Goal: Navigation & Orientation: Find specific page/section

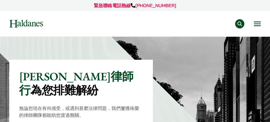
click at [259, 25] on button "Open menu" at bounding box center [256, 24] width 7 height 5
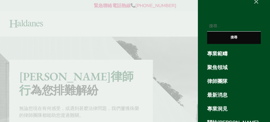
scroll to position [19, 0]
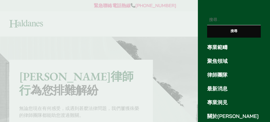
click at [218, 73] on link "律師團隊" at bounding box center [234, 75] width 54 height 8
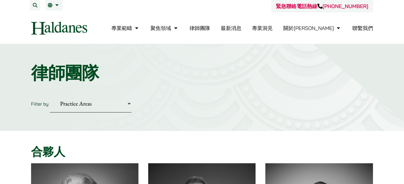
drag, startPoint x: 0, startPoint y: 0, endPoint x: 221, endPoint y: 65, distance: 230.4
click at [221, 65] on h1 "律師團隊" at bounding box center [202, 73] width 342 height 21
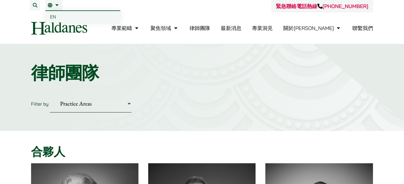
click at [53, 15] on span "EN" at bounding box center [53, 17] width 6 height 6
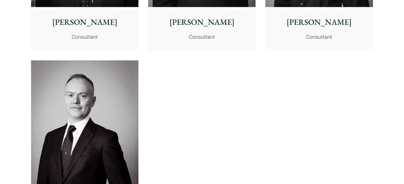
scroll to position [2995, 0]
